Goal: Register for event/course

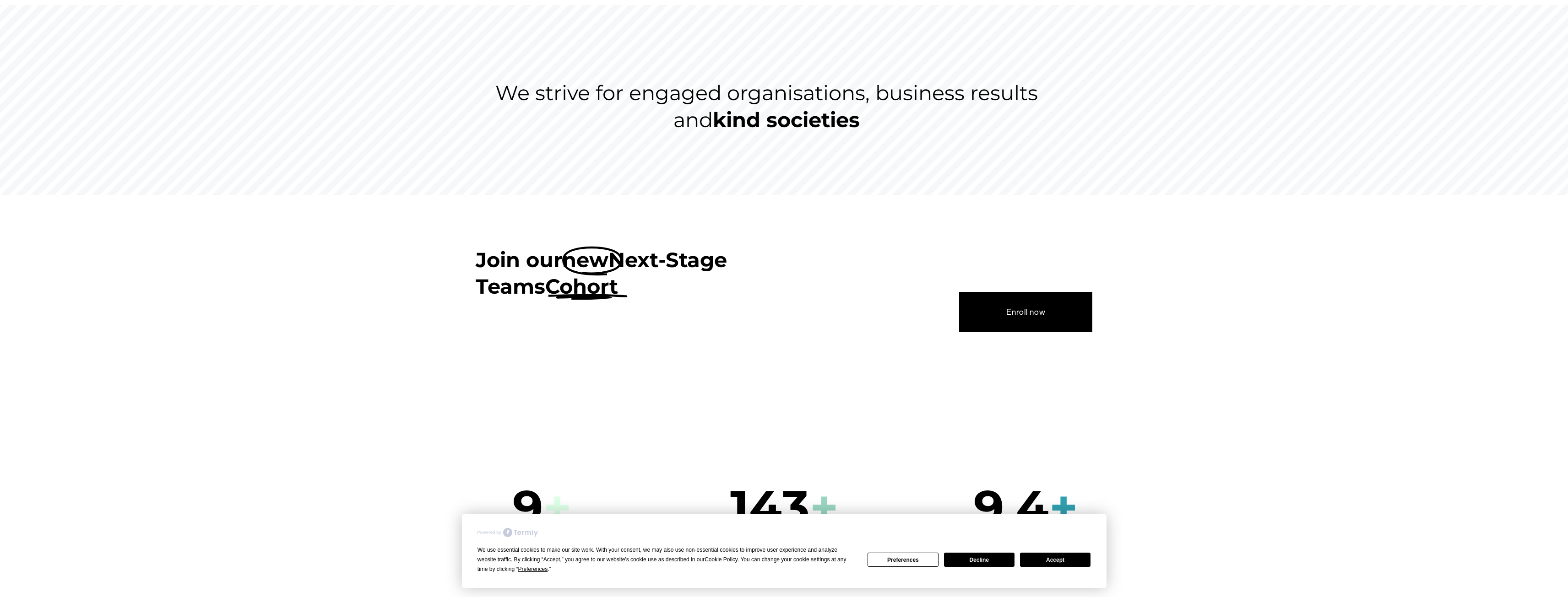
scroll to position [137, 0]
click at [1050, 560] on button "Accept" at bounding box center [1055, 560] width 70 height 14
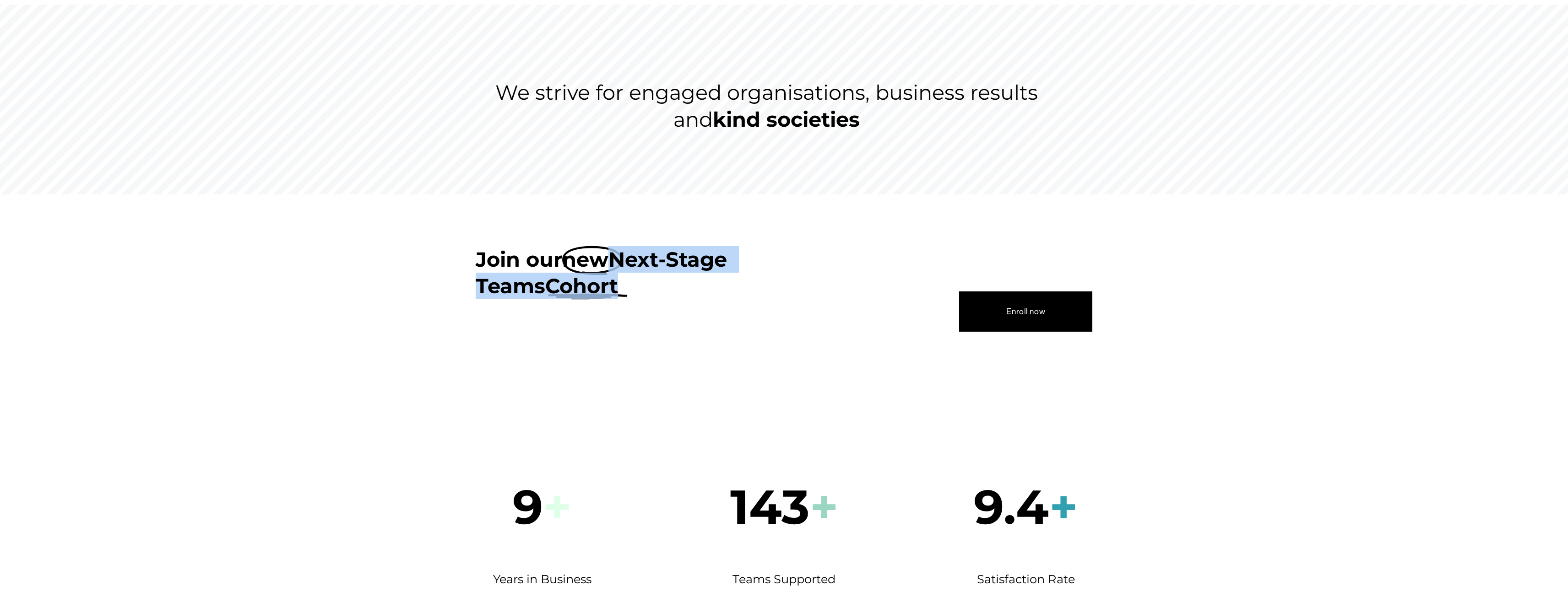
drag, startPoint x: 636, startPoint y: 257, endPoint x: 817, endPoint y: 295, distance: 184.9
click at [817, 295] on div "Join our new Next-Stage Teams Cohort Enroll now" at bounding box center [784, 300] width 1568 height 108
click at [817, 295] on div "Join our new Next-Stage Teams Cohort Enroll now" at bounding box center [784, 300] width 1568 height 108
drag, startPoint x: 575, startPoint y: 287, endPoint x: 869, endPoint y: 285, distance: 294.0
click at [580, 287] on strong "Cohort" at bounding box center [581, 286] width 73 height 24
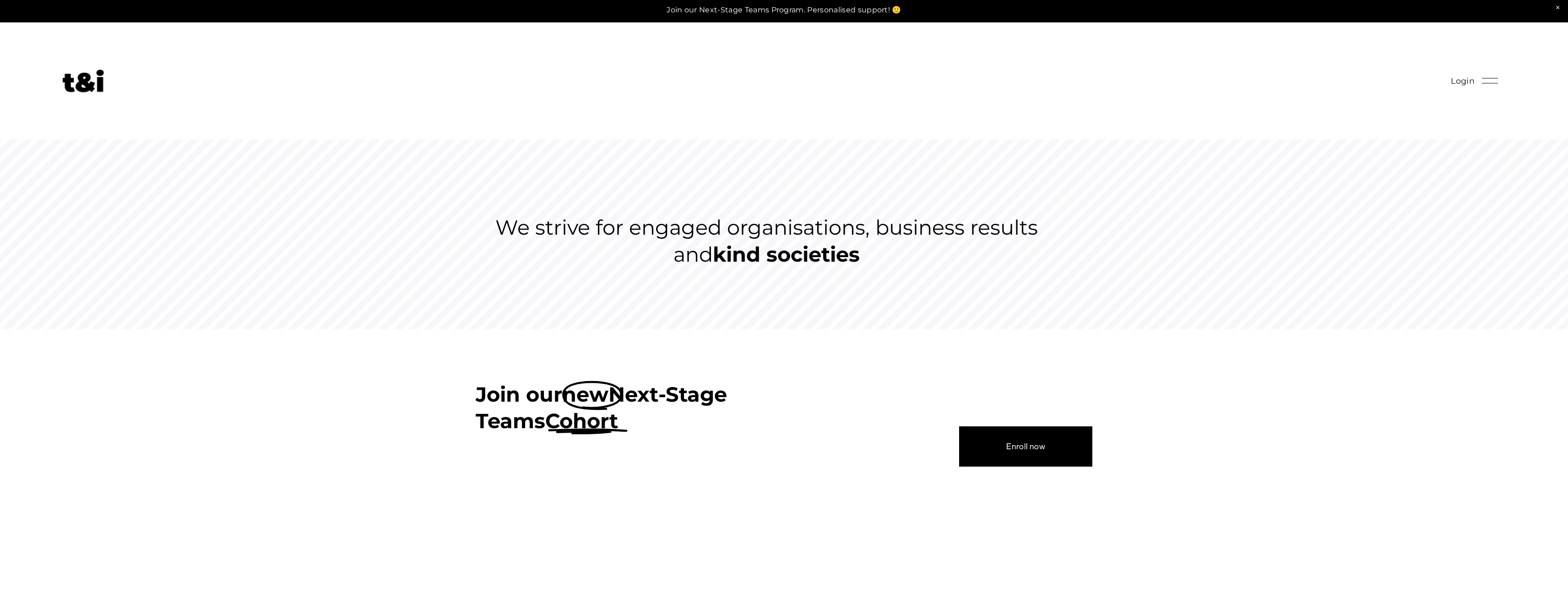
scroll to position [0, 0]
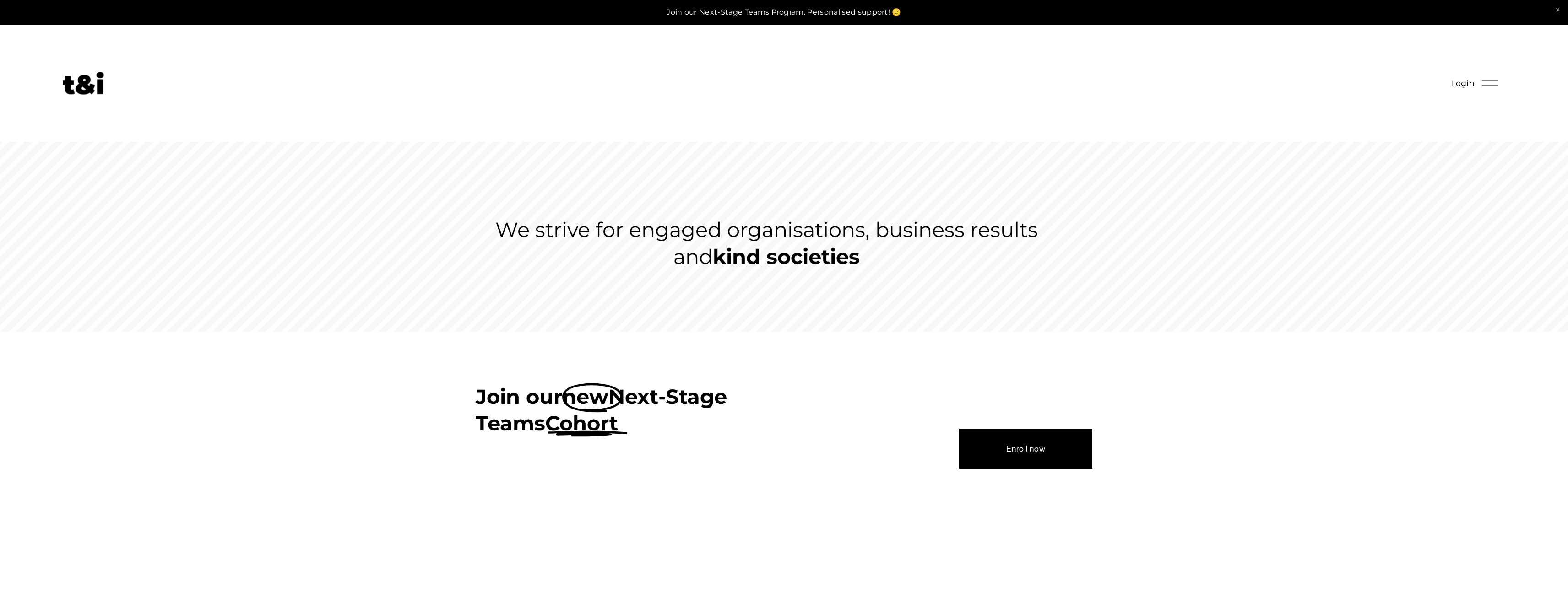
click at [772, 13] on link at bounding box center [784, 12] width 1568 height 24
click at [1042, 455] on link "Enroll now" at bounding box center [1026, 449] width 133 height 40
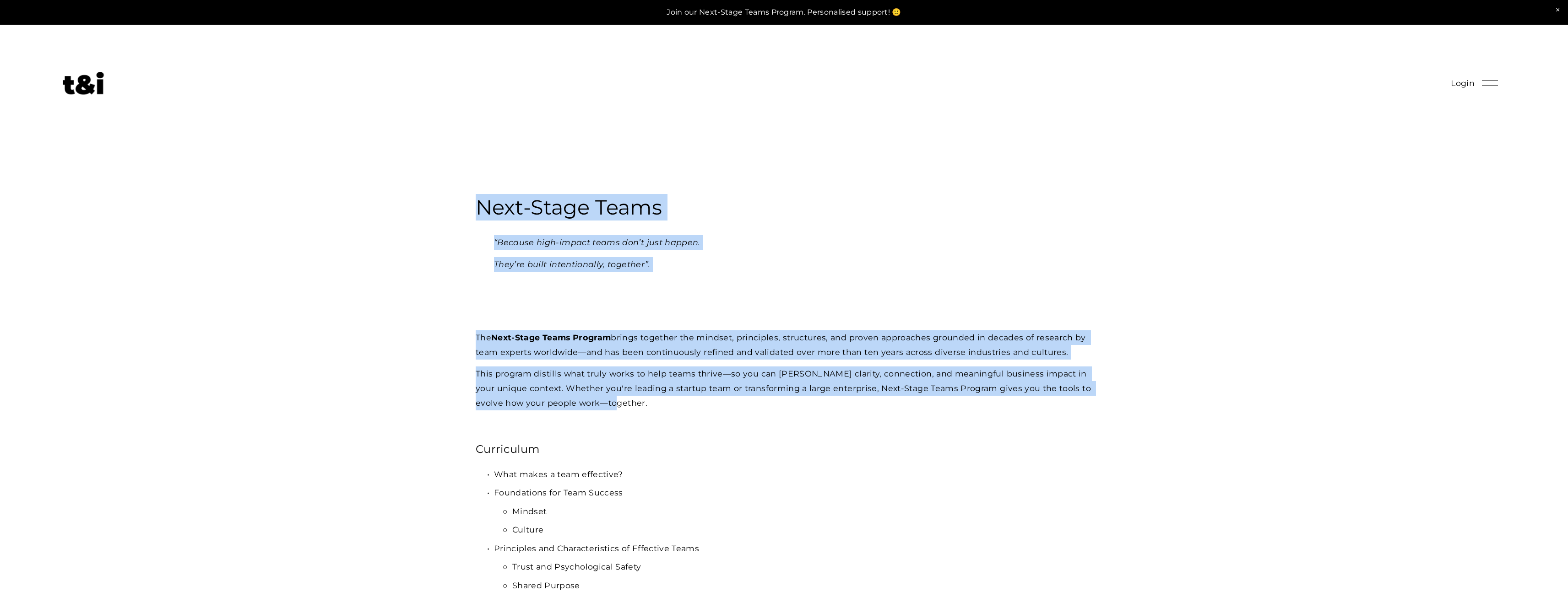
drag, startPoint x: 451, startPoint y: 227, endPoint x: 616, endPoint y: 407, distance: 244.2
click at [616, 407] on p "This program distills what truly works to help teams thrive—so you can foster c…" at bounding box center [784, 388] width 617 height 43
drag, startPoint x: 619, startPoint y: 403, endPoint x: 453, endPoint y: 316, distance: 187.4
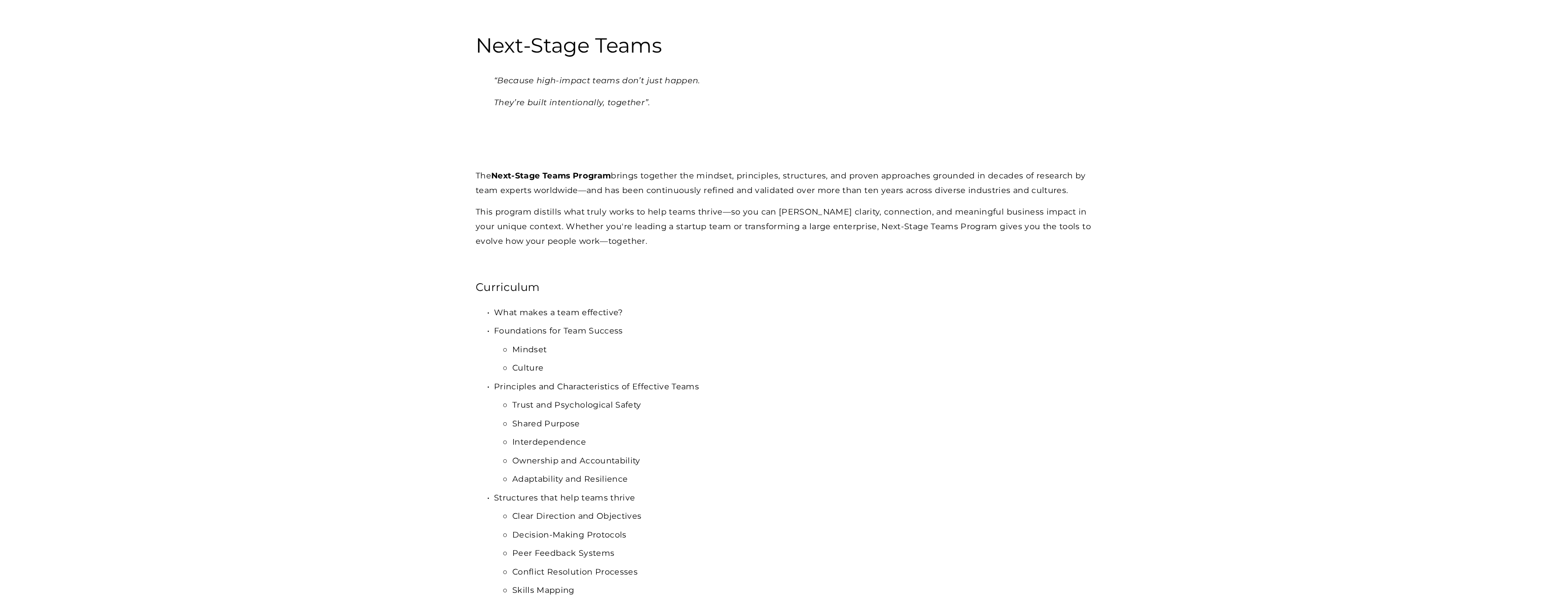
scroll to position [183, 0]
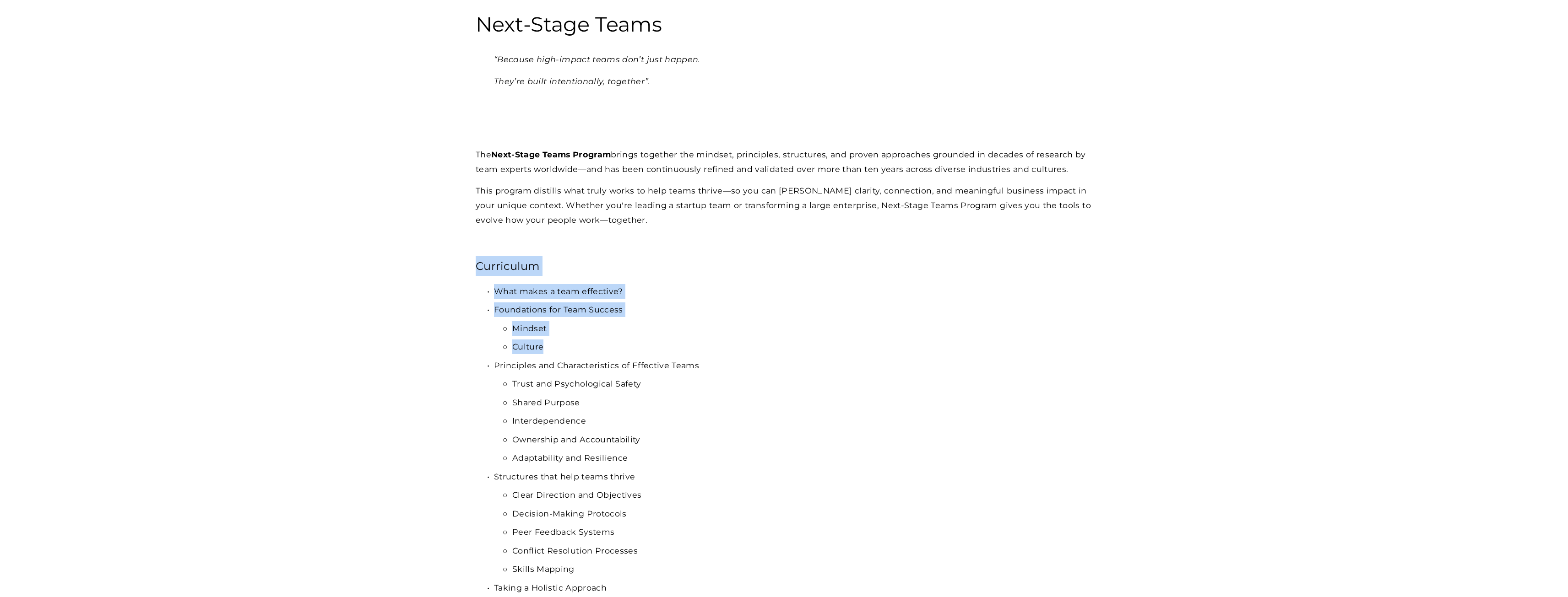
drag, startPoint x: 474, startPoint y: 271, endPoint x: 657, endPoint y: 351, distance: 199.7
click at [657, 351] on p "Culture" at bounding box center [802, 347] width 580 height 15
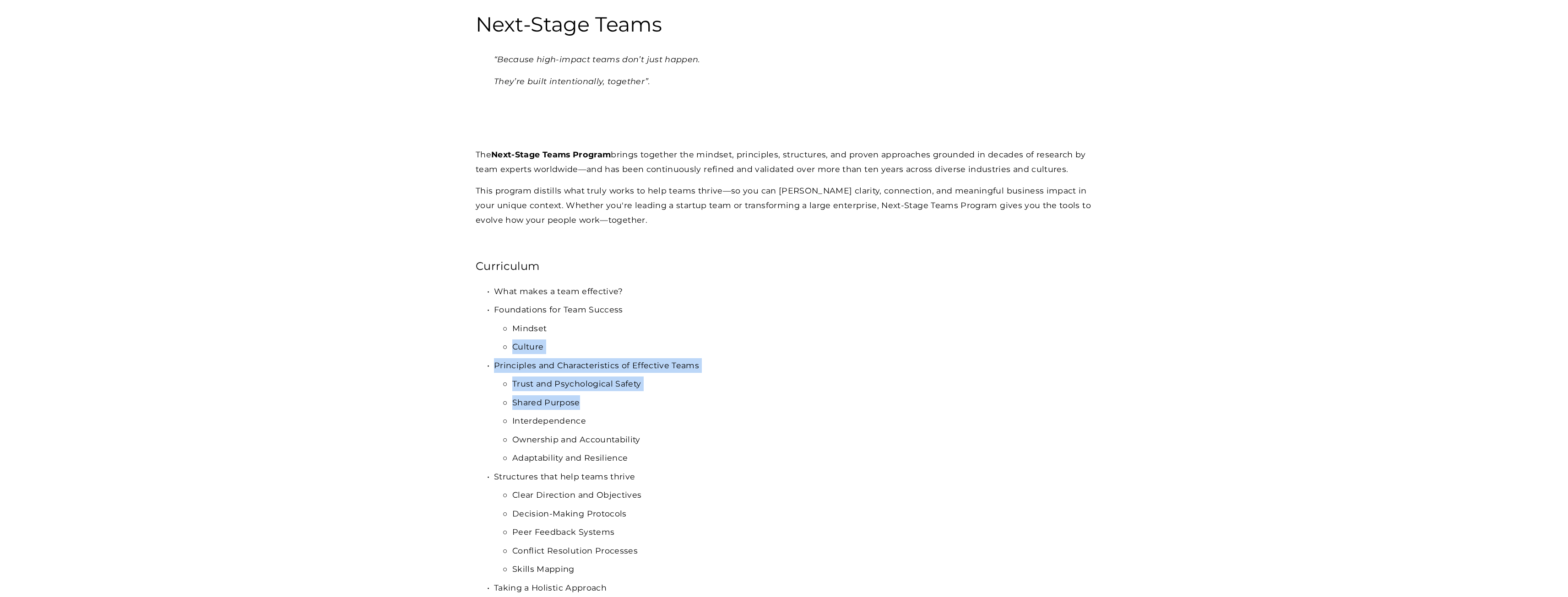
drag, startPoint x: 522, startPoint y: 373, endPoint x: 685, endPoint y: 400, distance: 165.2
click at [685, 400] on ul "What makes a team effective? Foundations for Team Success Mindset Culture Princ…" at bounding box center [784, 439] width 617 height 310
click at [685, 400] on p "Shared Purpose" at bounding box center [802, 403] width 580 height 15
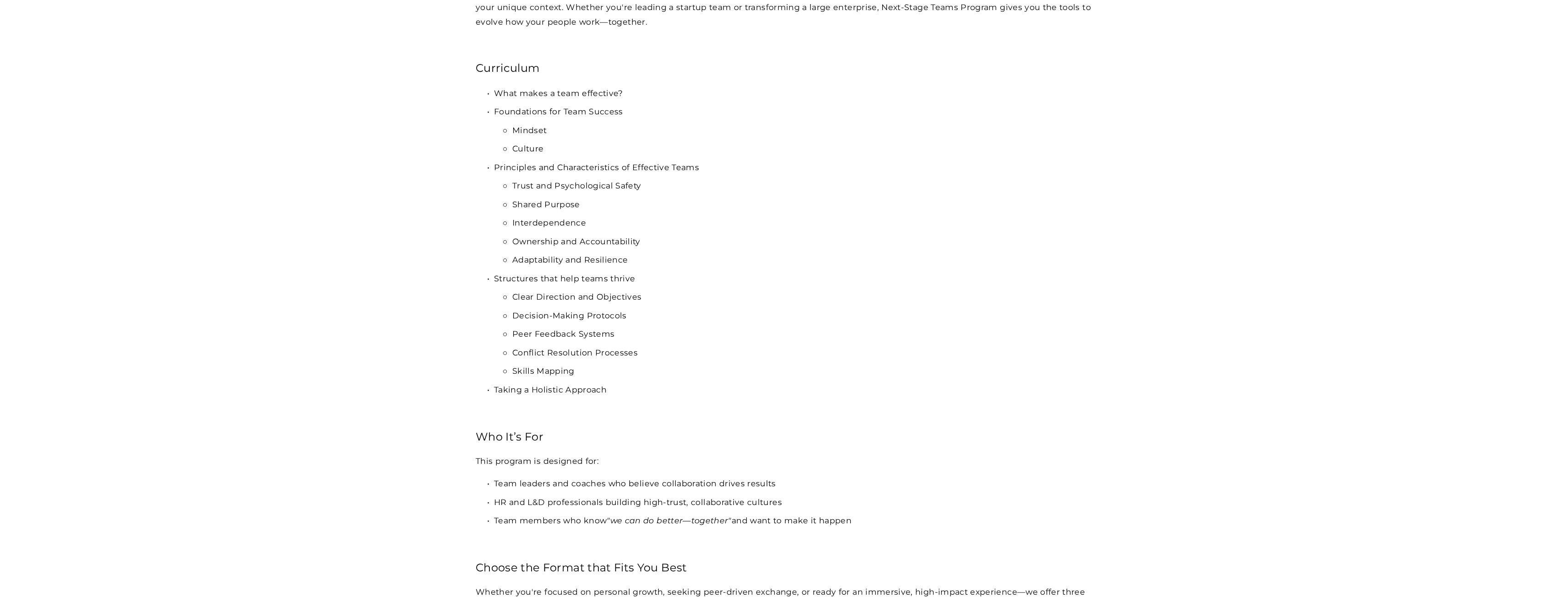
scroll to position [595, 0]
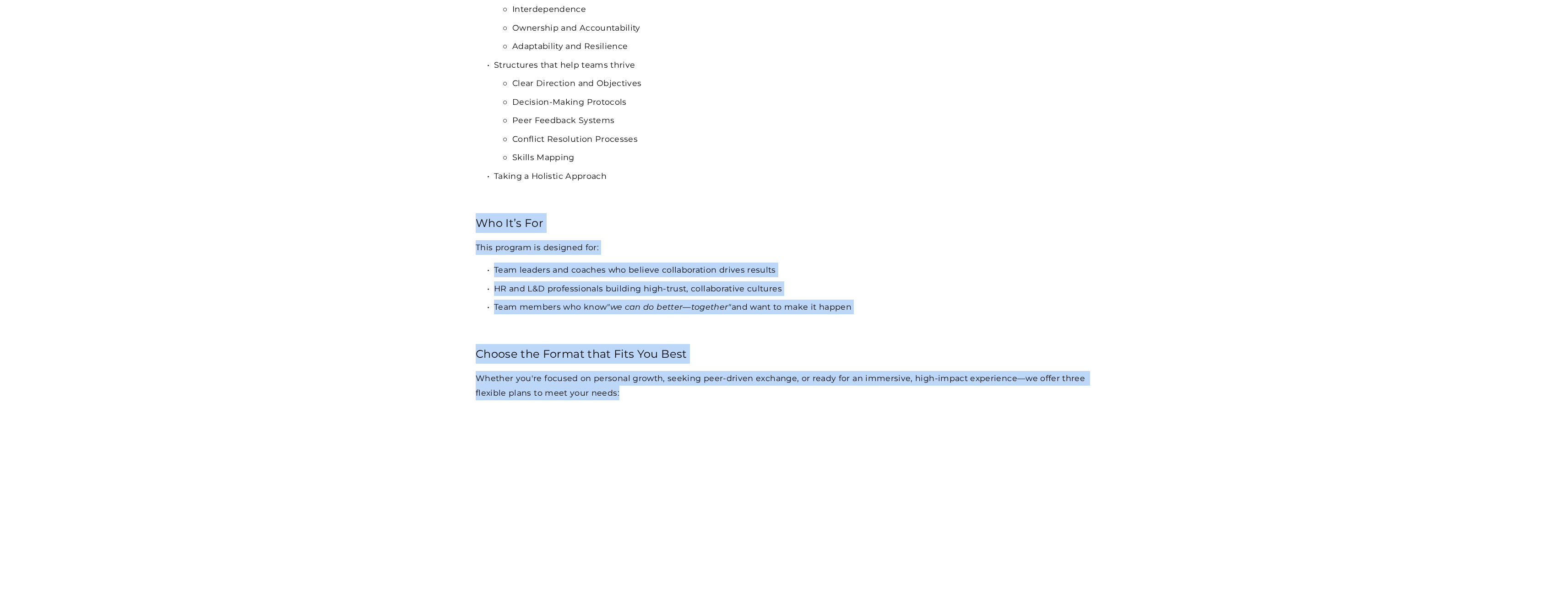
drag, startPoint x: 721, startPoint y: 386, endPoint x: 435, endPoint y: 205, distance: 338.5
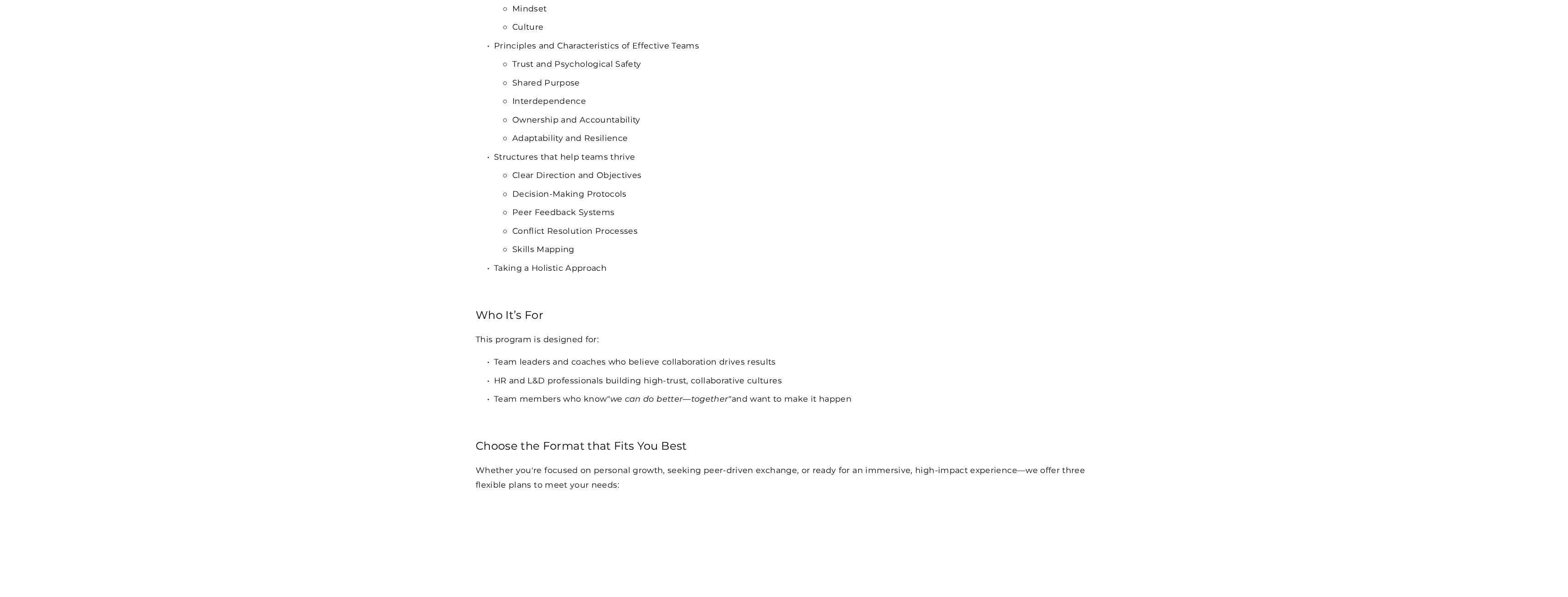
scroll to position [504, 0]
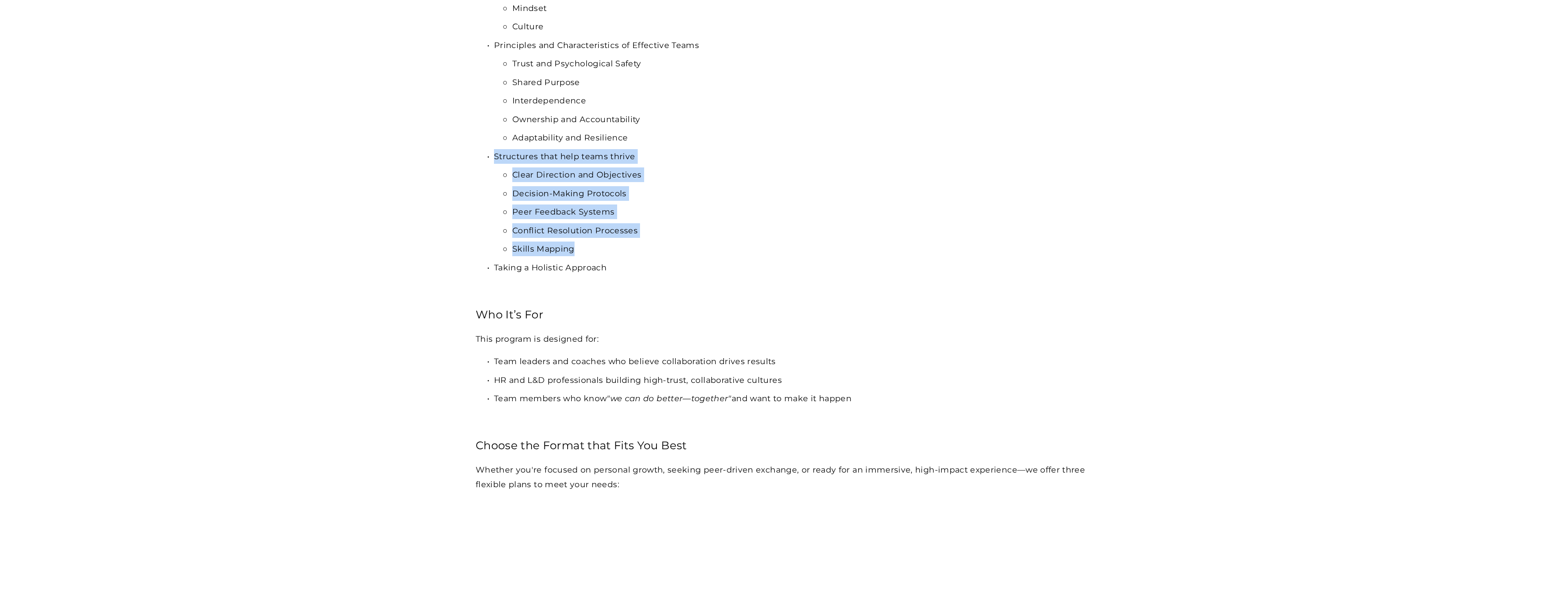
drag, startPoint x: 600, startPoint y: 211, endPoint x: 672, endPoint y: 249, distance: 81.4
click at [672, 249] on li "Structures that help teams thrive Clear Direction and Objectives Decision-Makin…" at bounding box center [793, 202] width 598 height 107
click at [672, 249] on p "Skills Mapping" at bounding box center [802, 249] width 580 height 15
drag, startPoint x: 624, startPoint y: 285, endPoint x: 457, endPoint y: 140, distance: 221.2
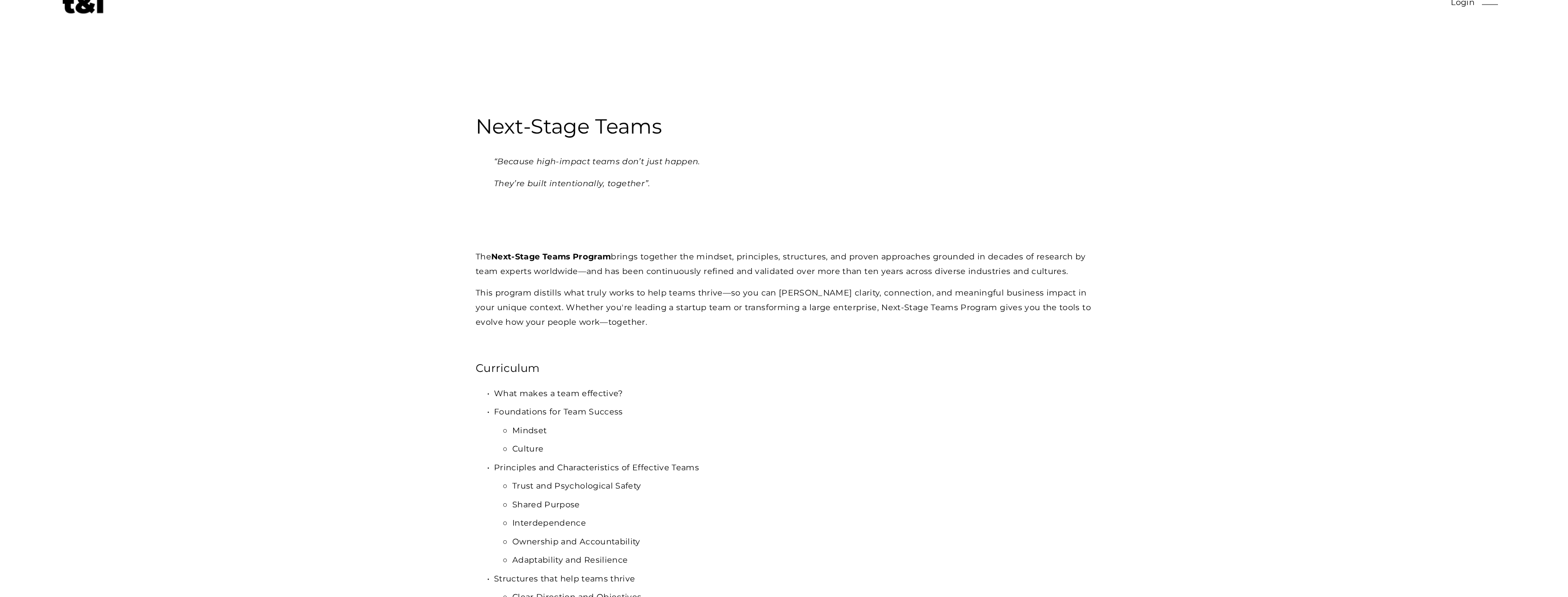
scroll to position [0, 0]
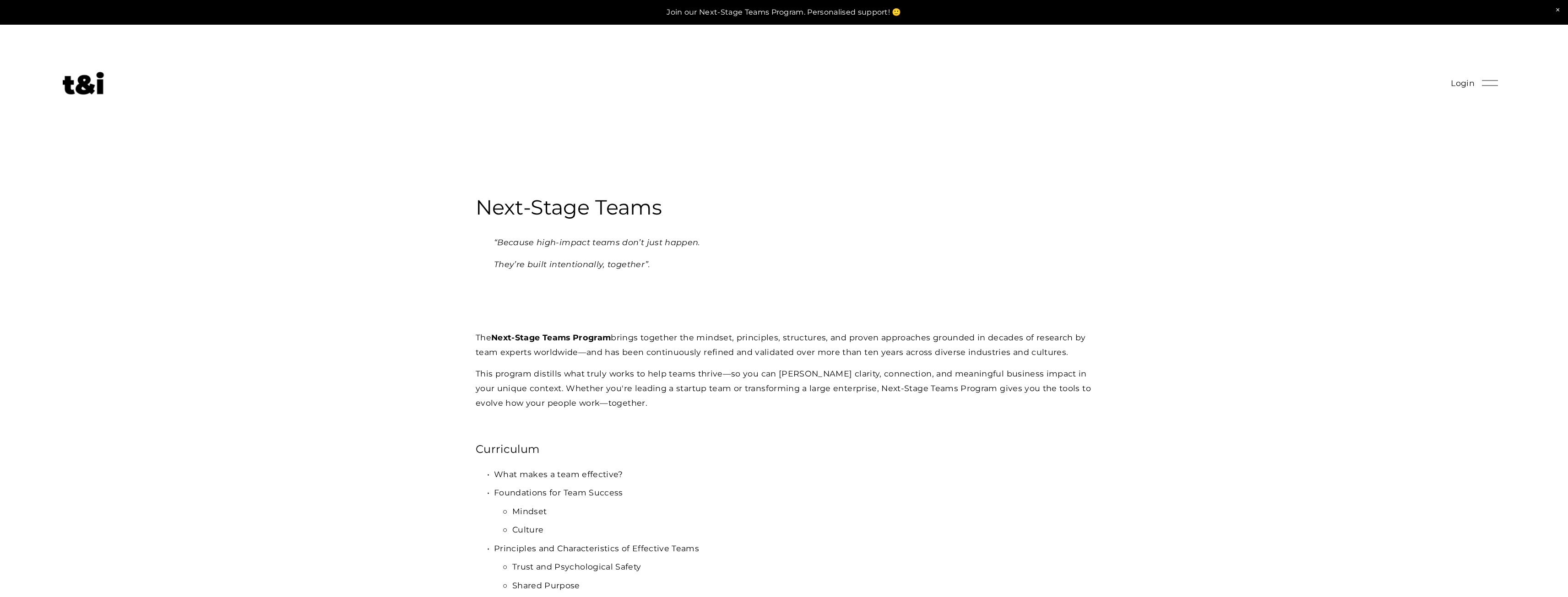
click at [701, 13] on link at bounding box center [784, 12] width 1568 height 24
click at [76, 79] on img at bounding box center [83, 83] width 41 height 23
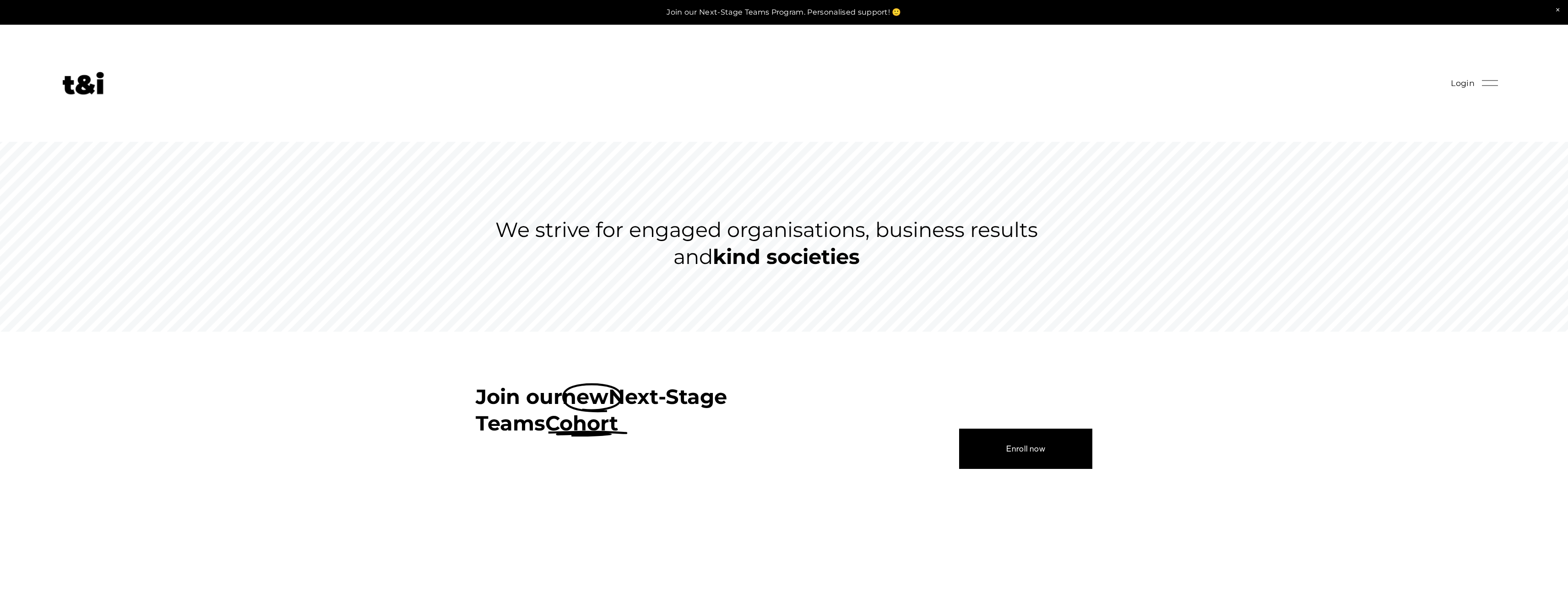
click at [1483, 90] on div at bounding box center [1490, 83] width 16 height 16
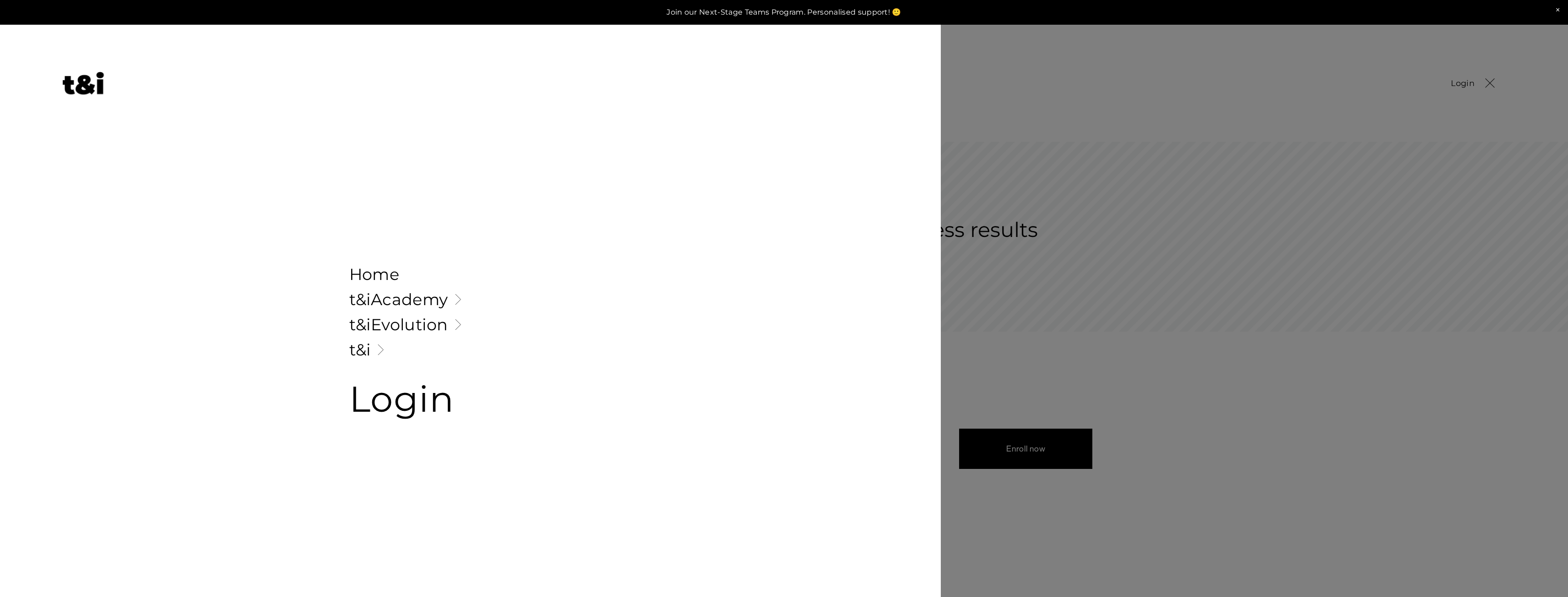
drag, startPoint x: 404, startPoint y: 327, endPoint x: 407, endPoint y: 323, distance: 5.0
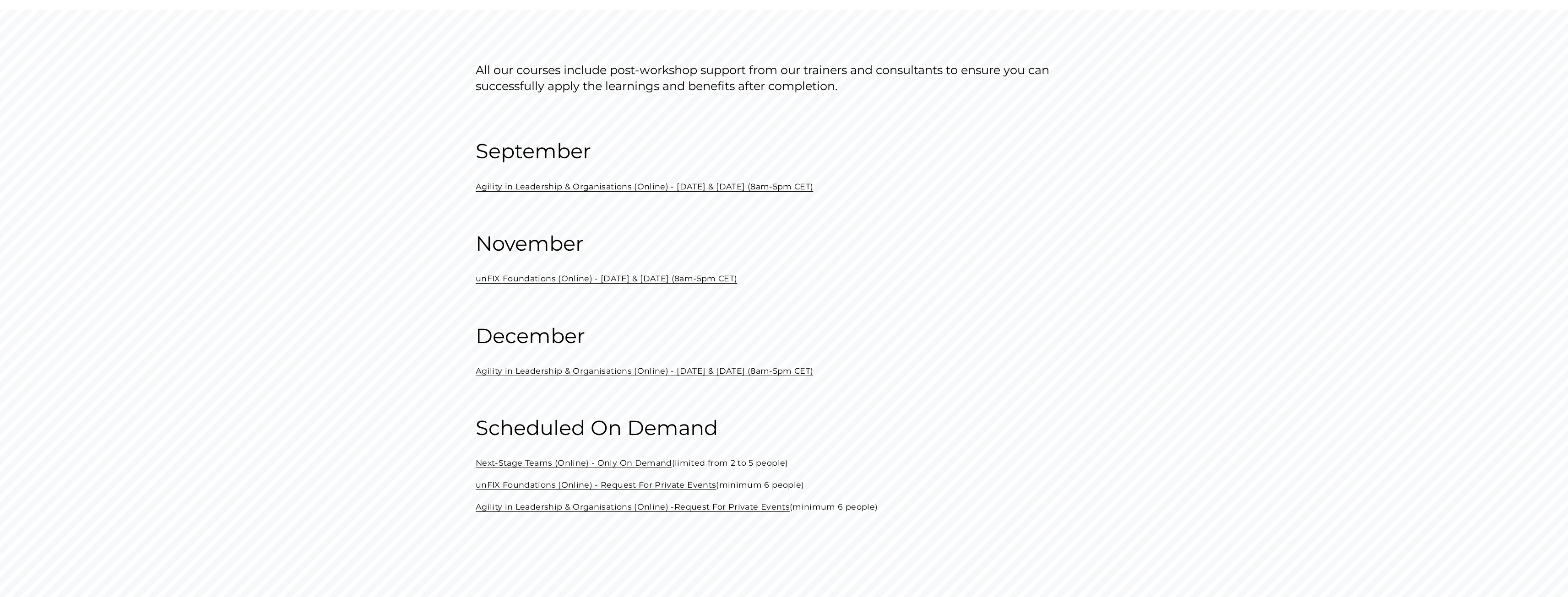
scroll to position [183, 0]
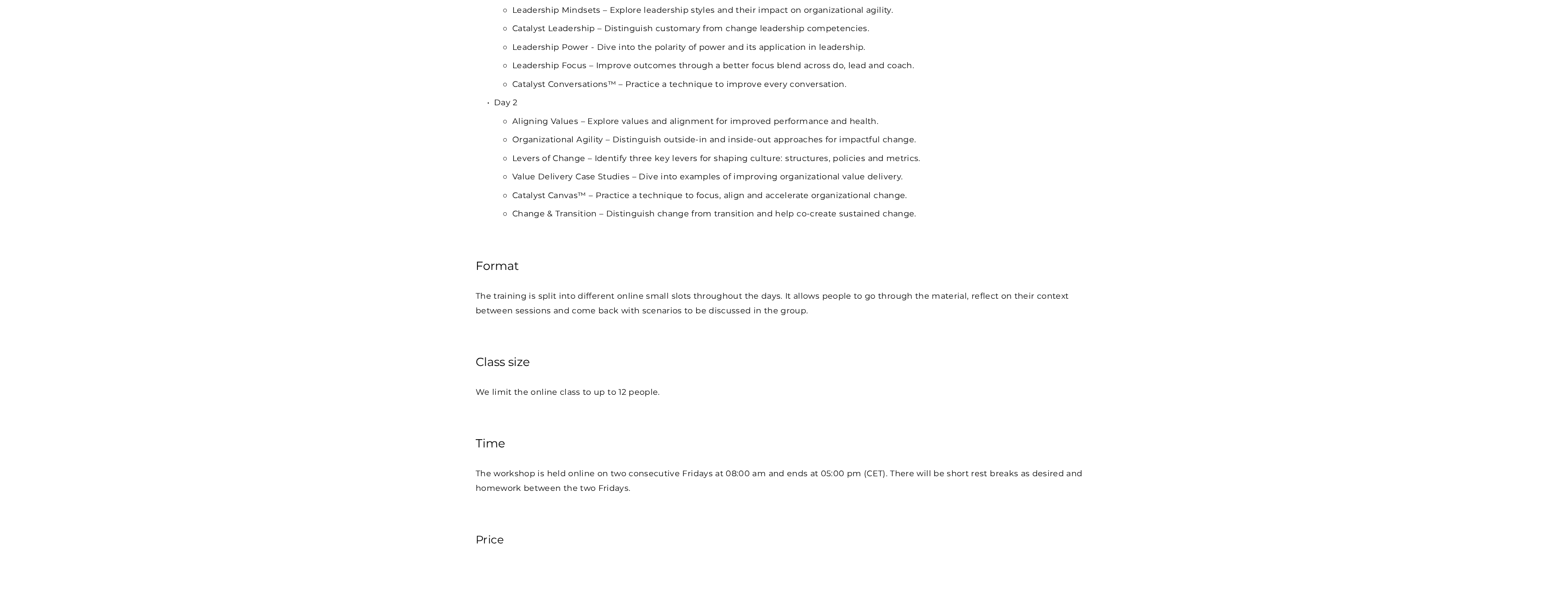
scroll to position [1144, 0]
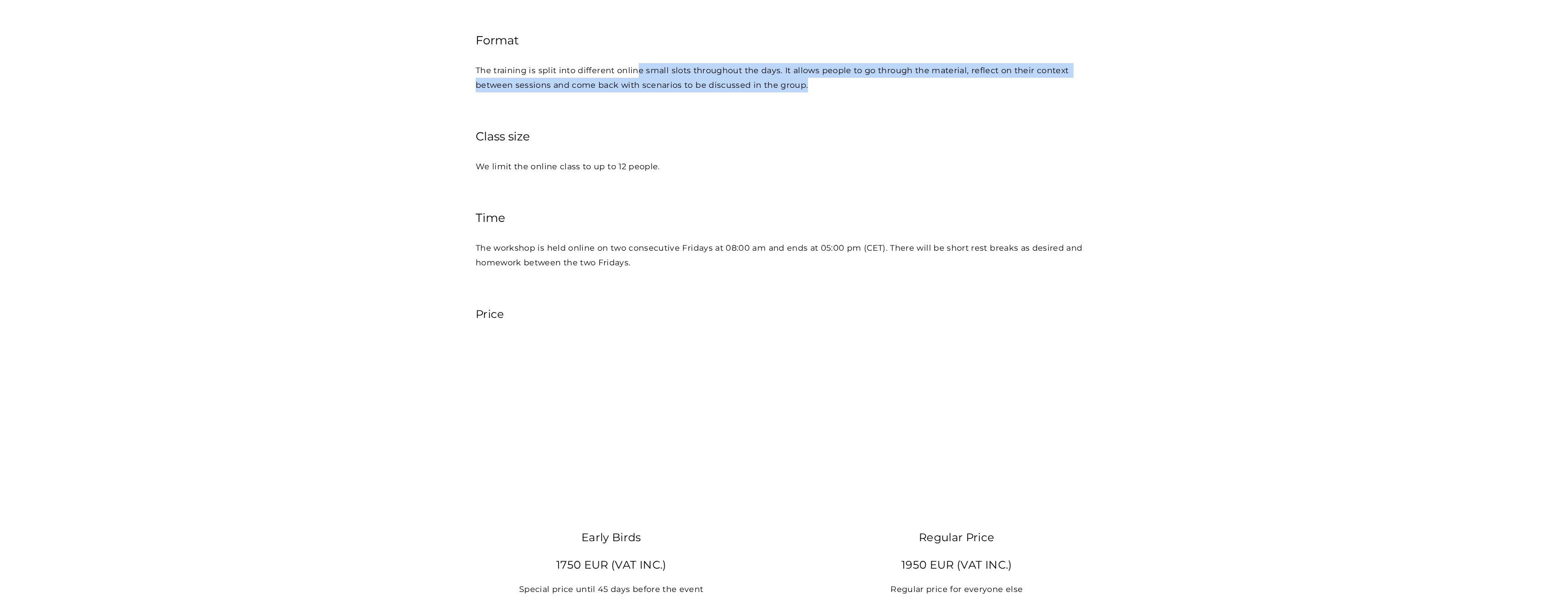
drag, startPoint x: 637, startPoint y: 66, endPoint x: 878, endPoint y: 97, distance: 243.0
click at [878, 97] on div "Agenda Day 1 Management Trends – Reflect on the history of management trends re…" at bounding box center [784, 16] width 617 height 615
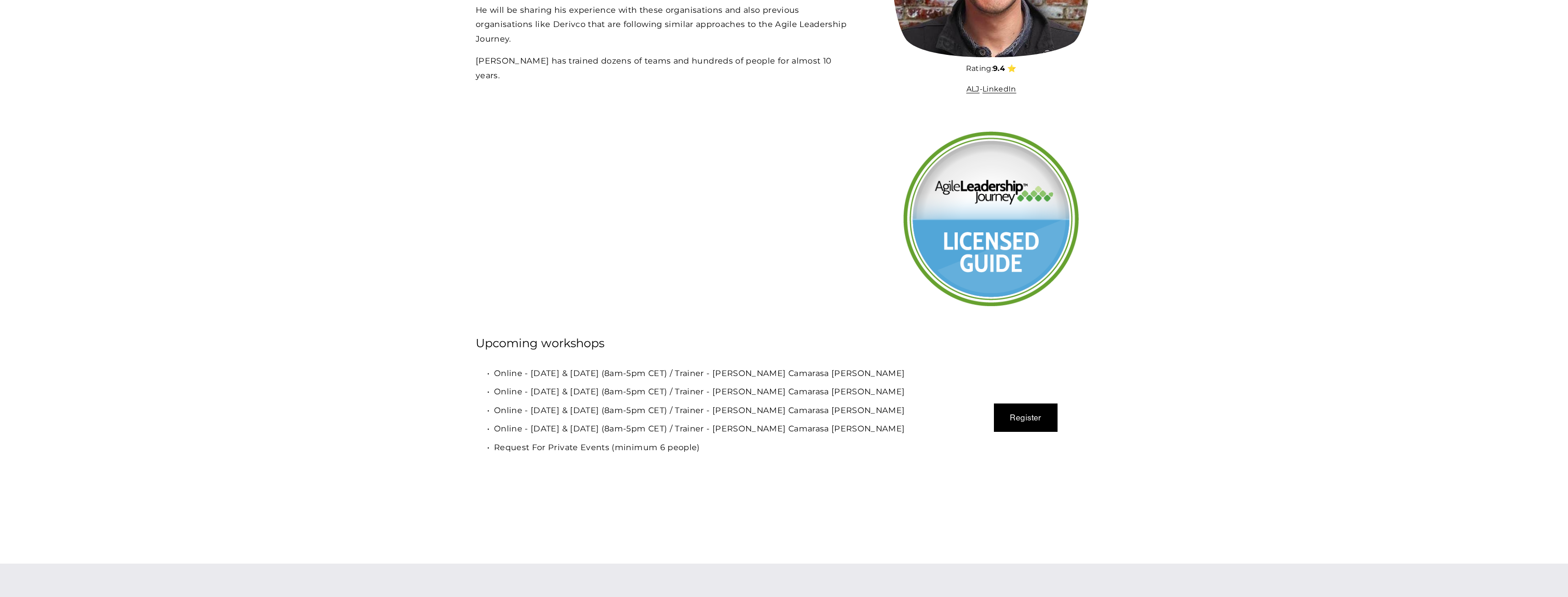
scroll to position [3066, 0]
click at [1043, 416] on button "Register" at bounding box center [1026, 416] width 64 height 28
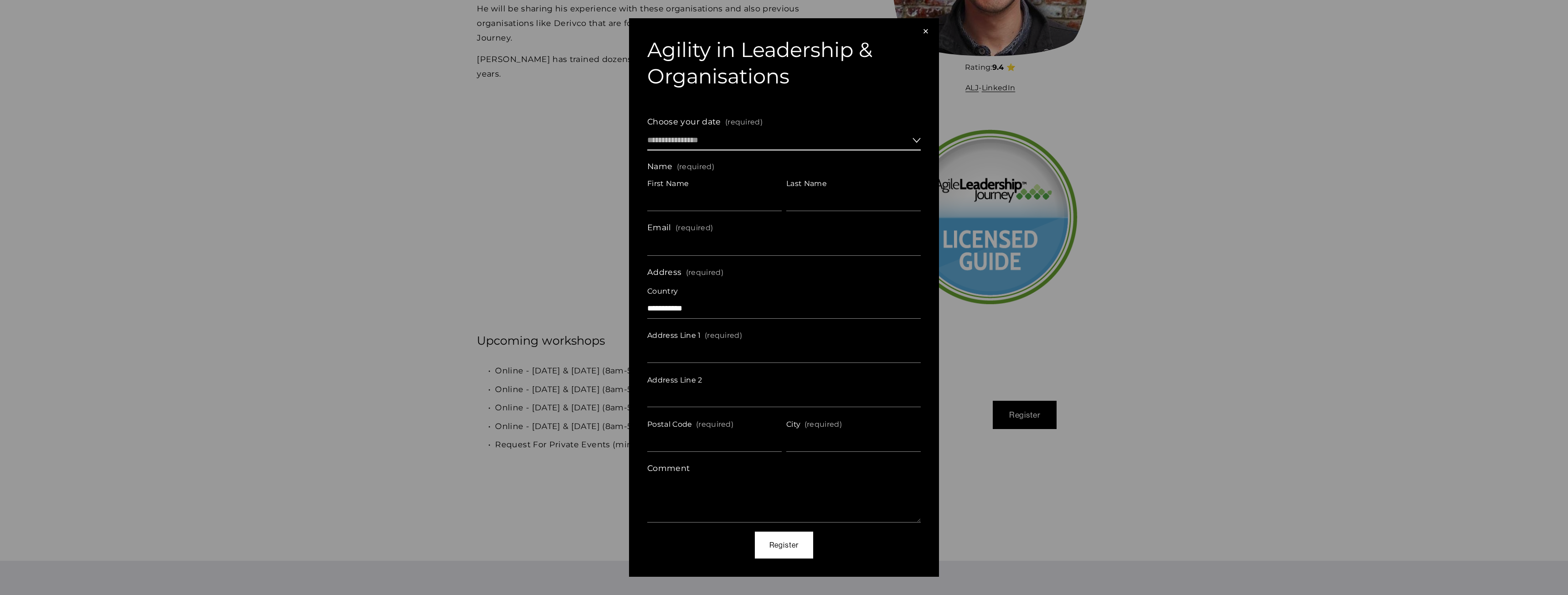
click at [909, 138] on select "**********" at bounding box center [783, 141] width 273 height 19
click at [926, 30] on div "×" at bounding box center [926, 31] width 10 height 10
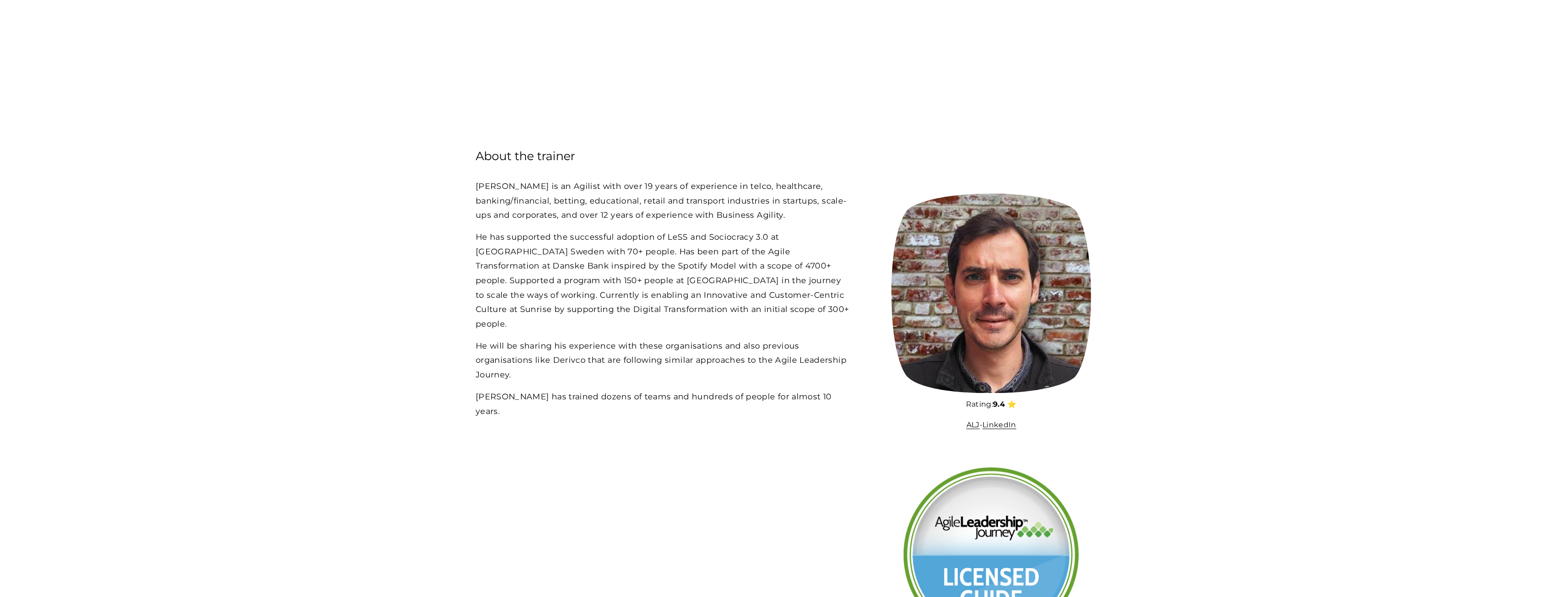
scroll to position [2929, 0]
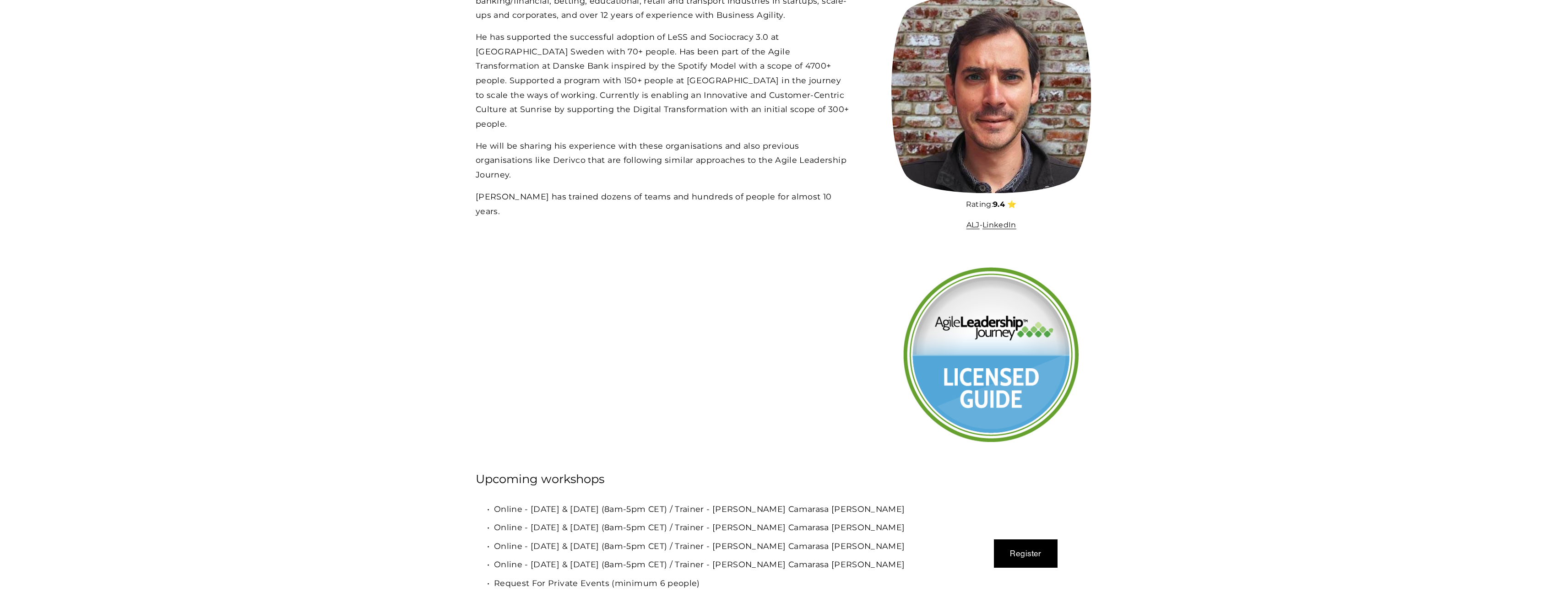
click at [1017, 384] on div at bounding box center [991, 356] width 178 height 177
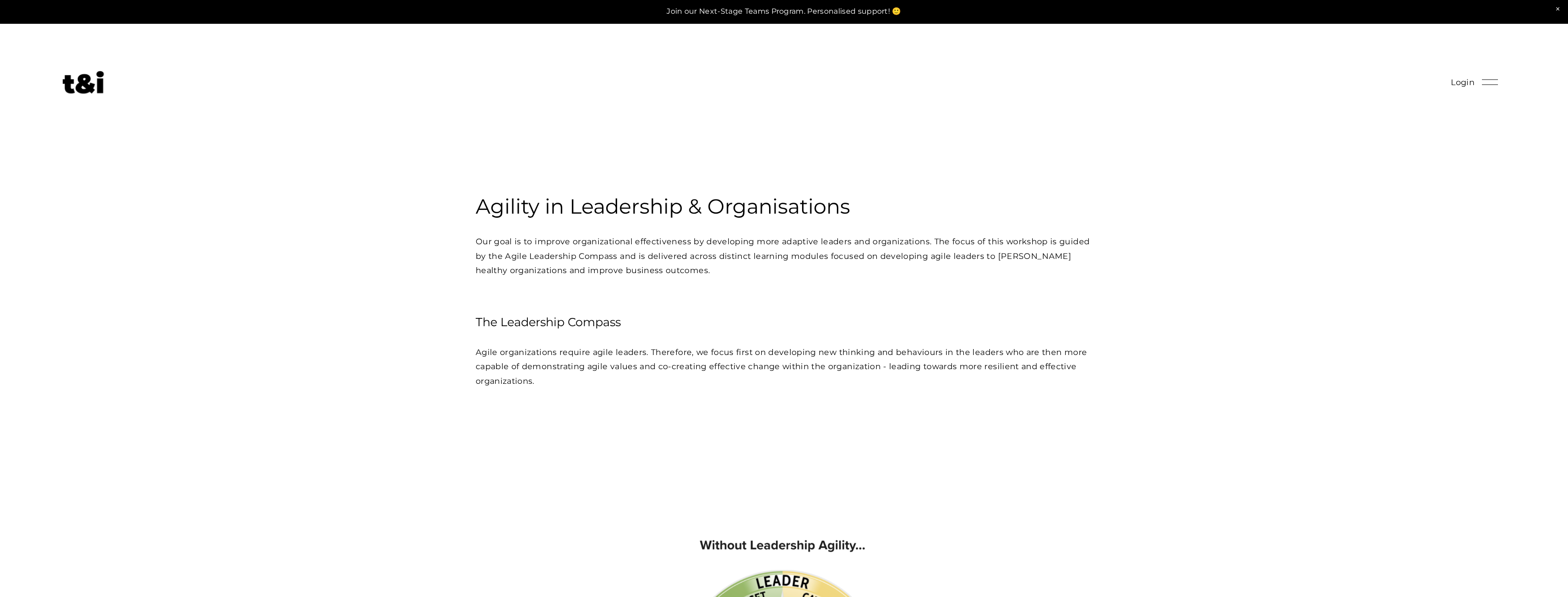
scroll to position [0, 0]
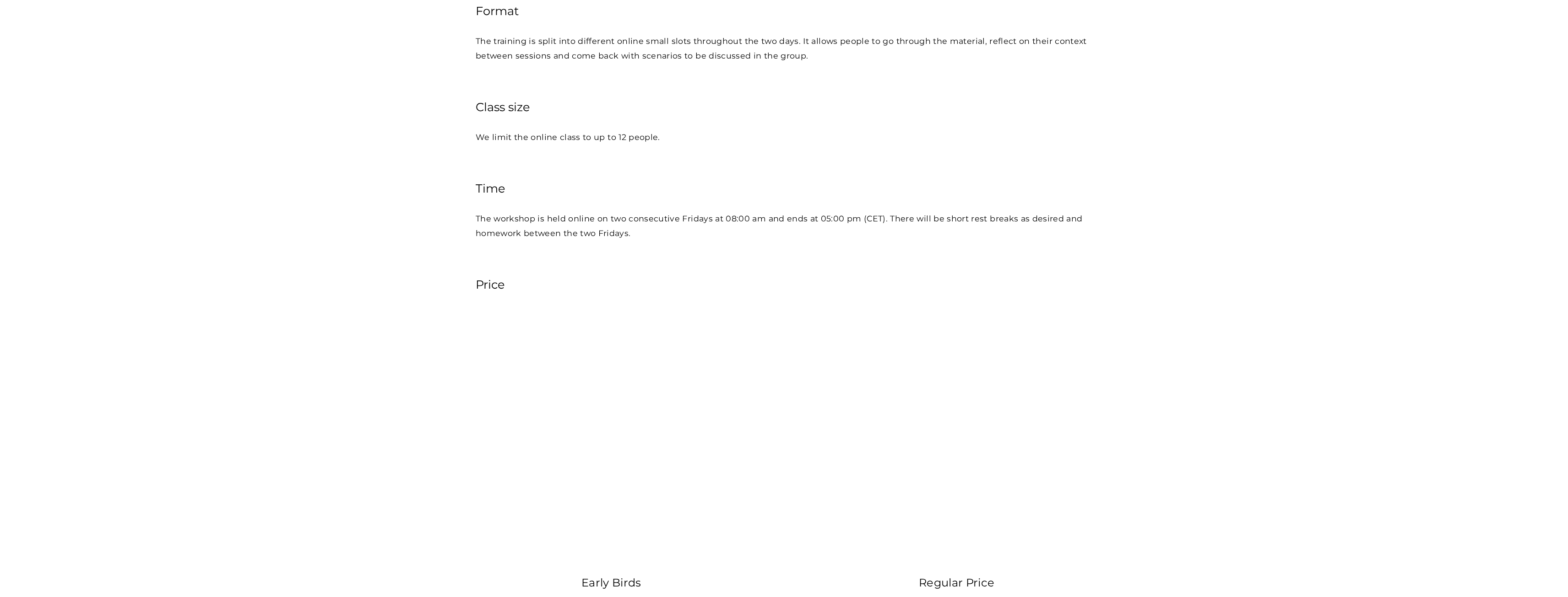
click at [498, 286] on h4 "Price" at bounding box center [784, 285] width 617 height 16
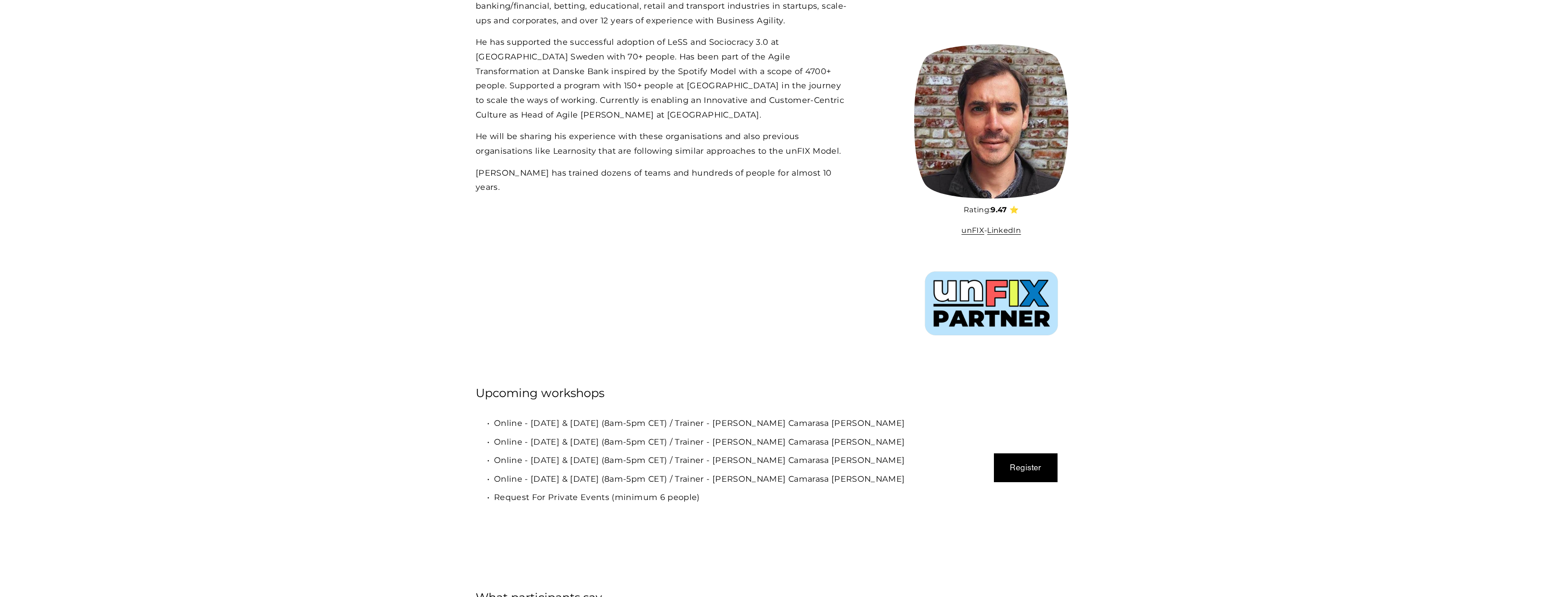
scroll to position [3020, 0]
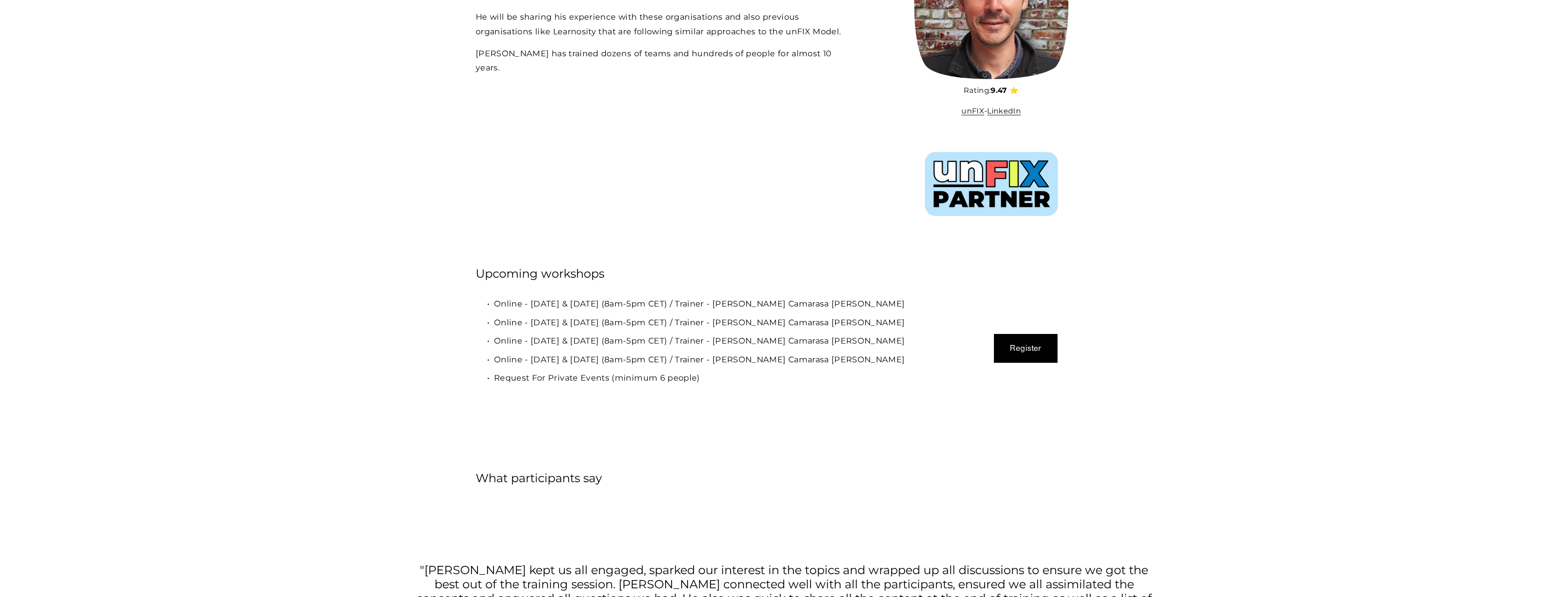
click at [1040, 342] on button "Register" at bounding box center [1026, 348] width 64 height 28
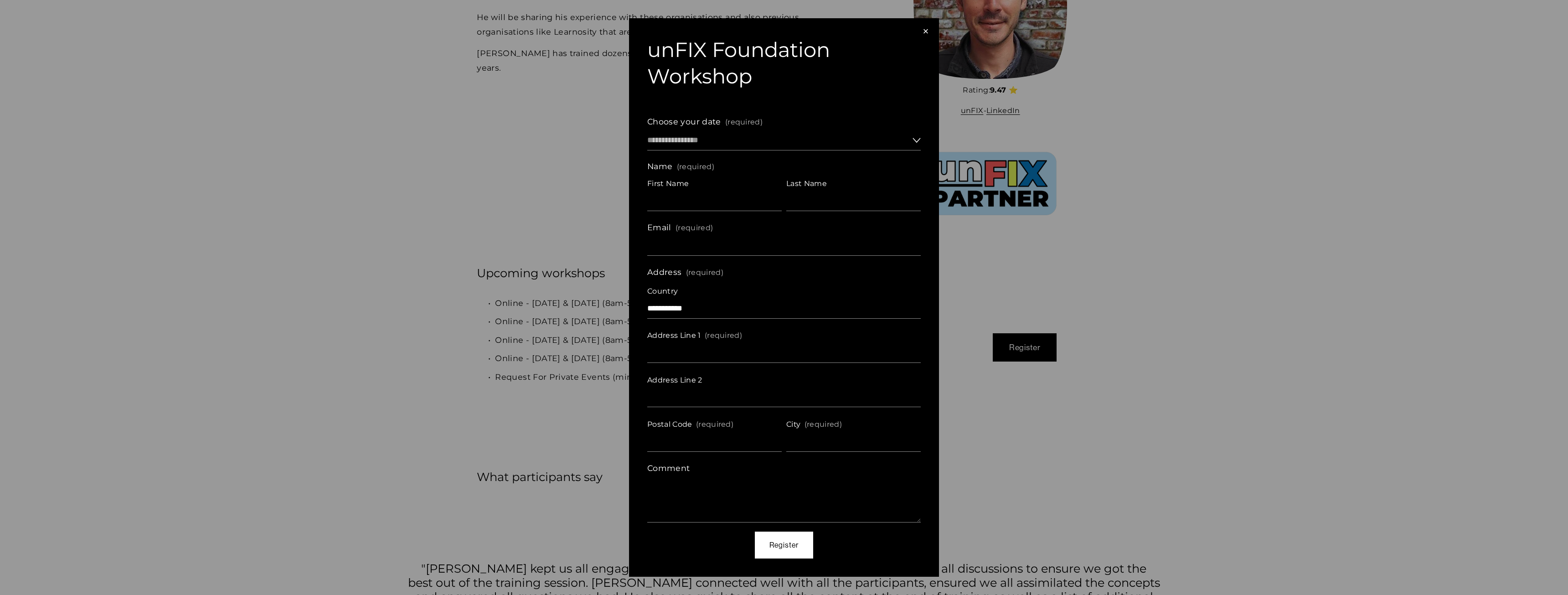
click at [933, 26] on div "**********" at bounding box center [783, 298] width 310 height 559
click at [928, 30] on div "×" at bounding box center [926, 31] width 10 height 10
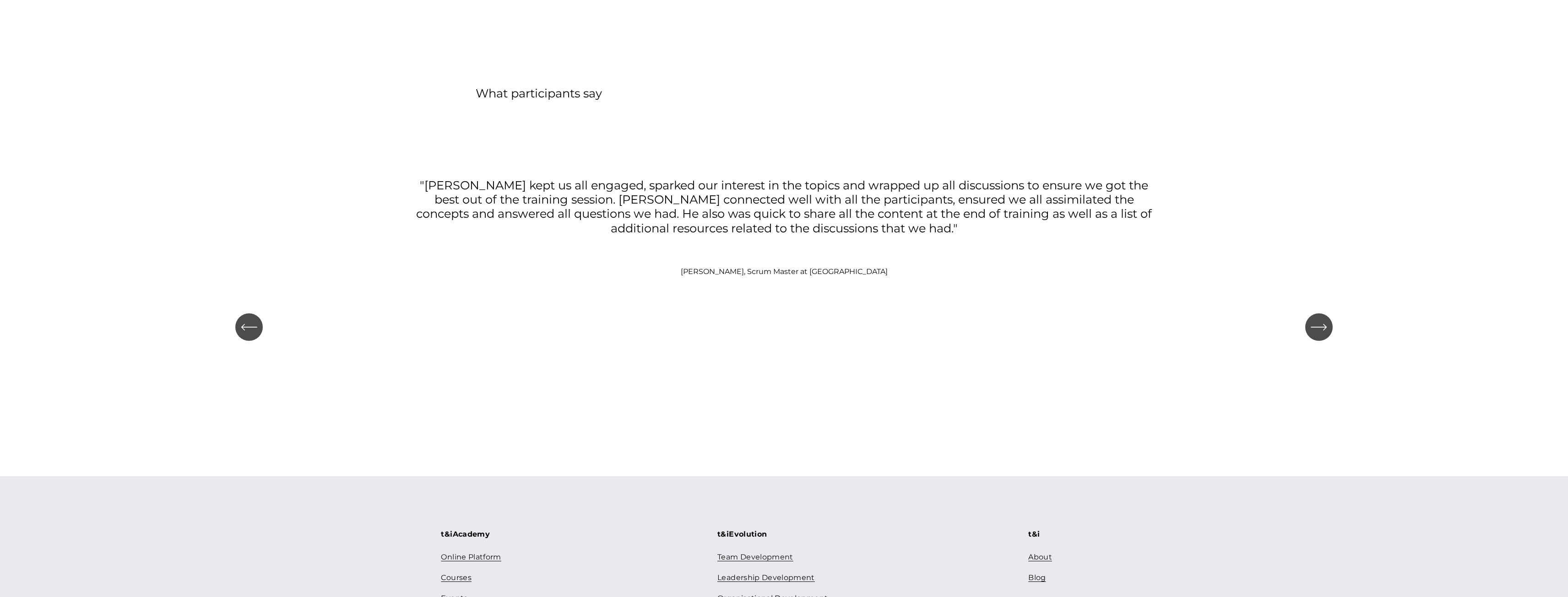
scroll to position [3520, 0]
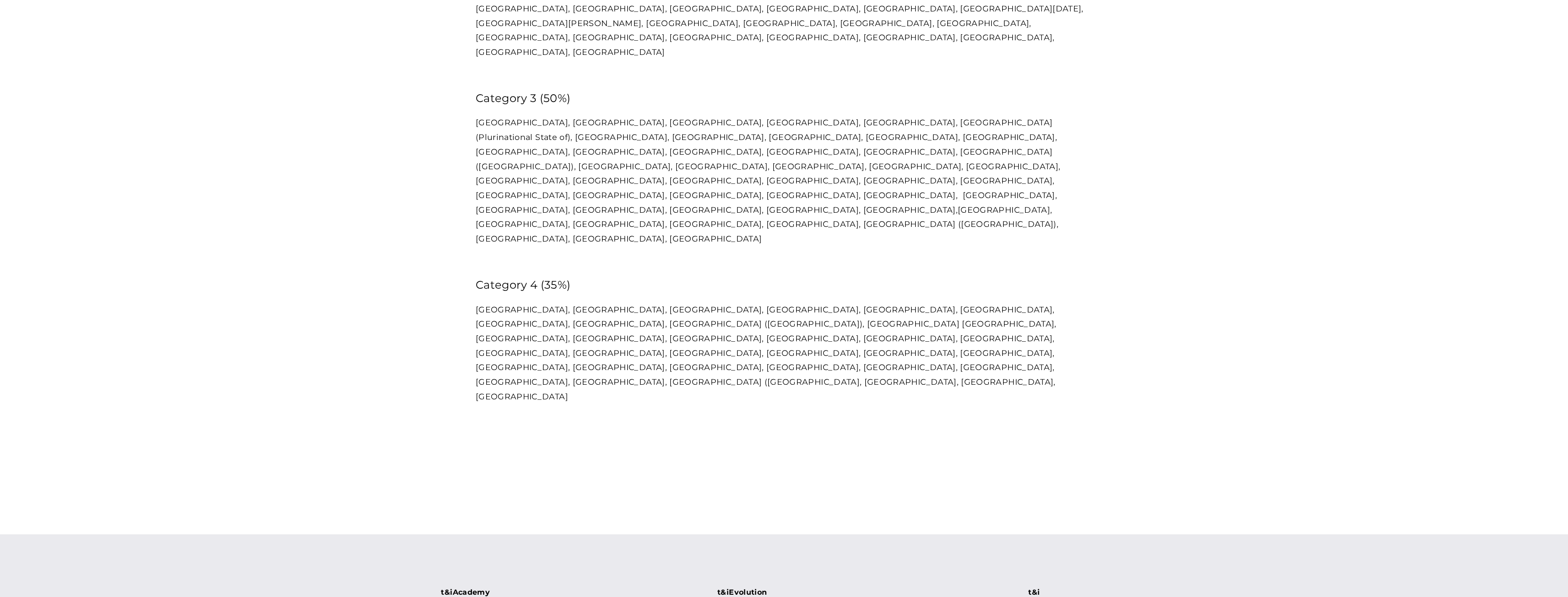
scroll to position [732, 0]
